Goal: Task Accomplishment & Management: Manage account settings

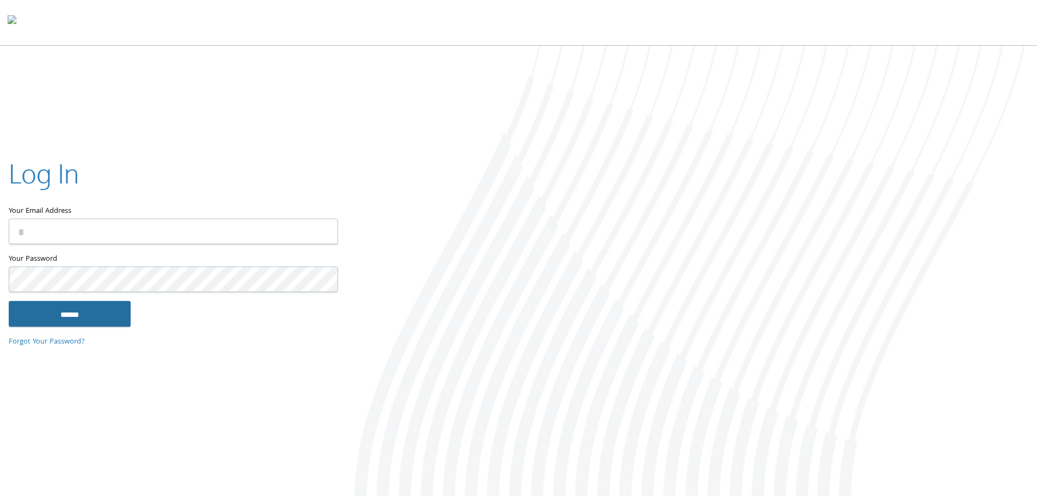
type input "**********"
click at [126, 314] on input "******" at bounding box center [70, 313] width 122 height 26
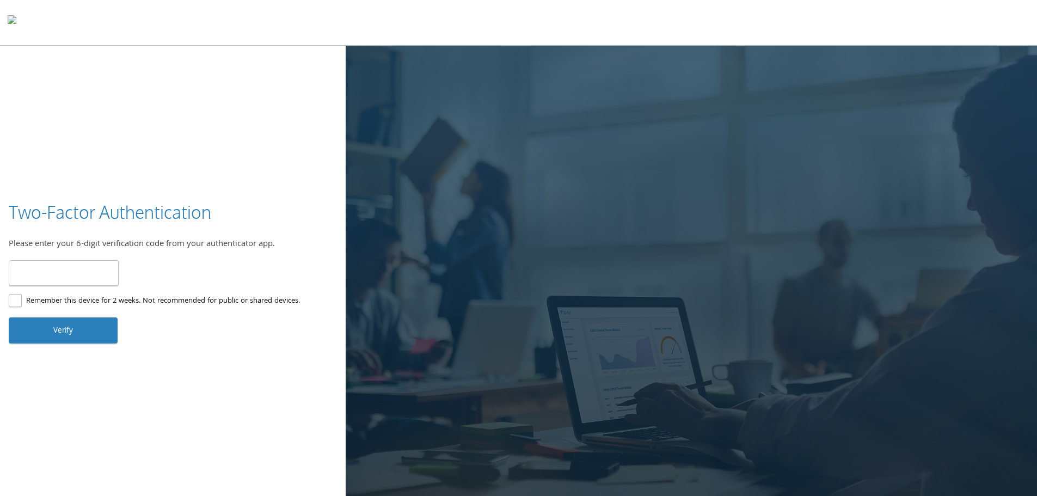
click at [101, 278] on input "number" at bounding box center [64, 273] width 110 height 26
type input "******"
